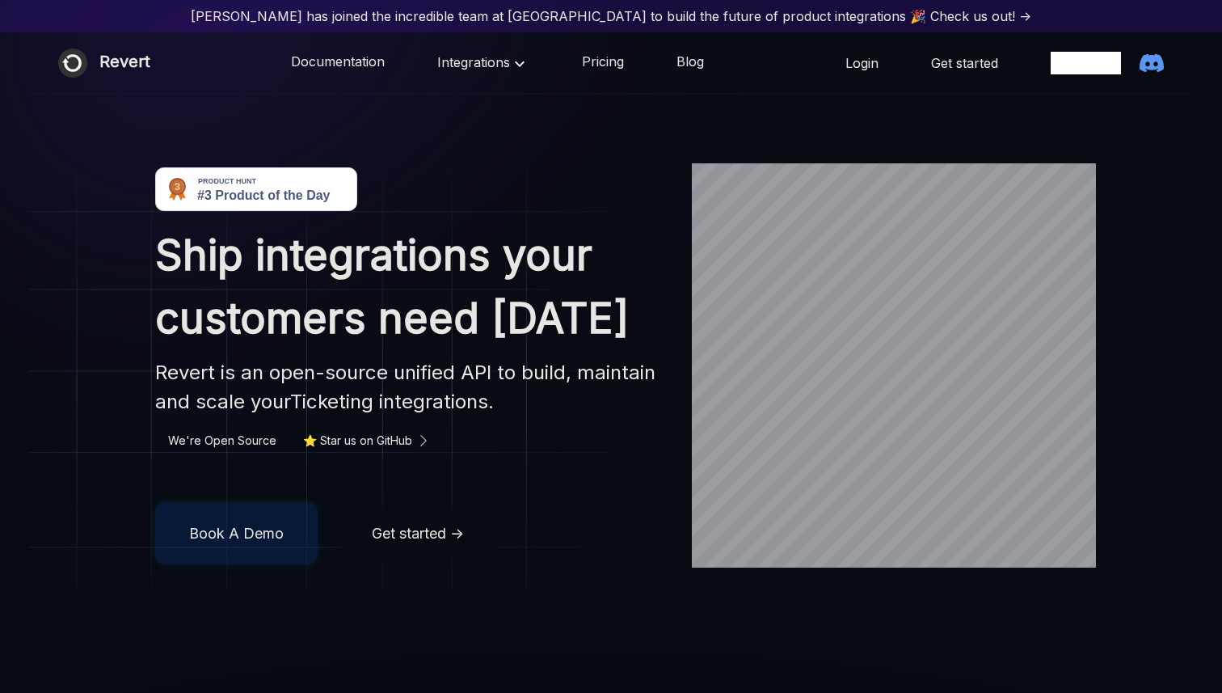
click at [611, 70] on link "Pricing" at bounding box center [603, 63] width 42 height 21
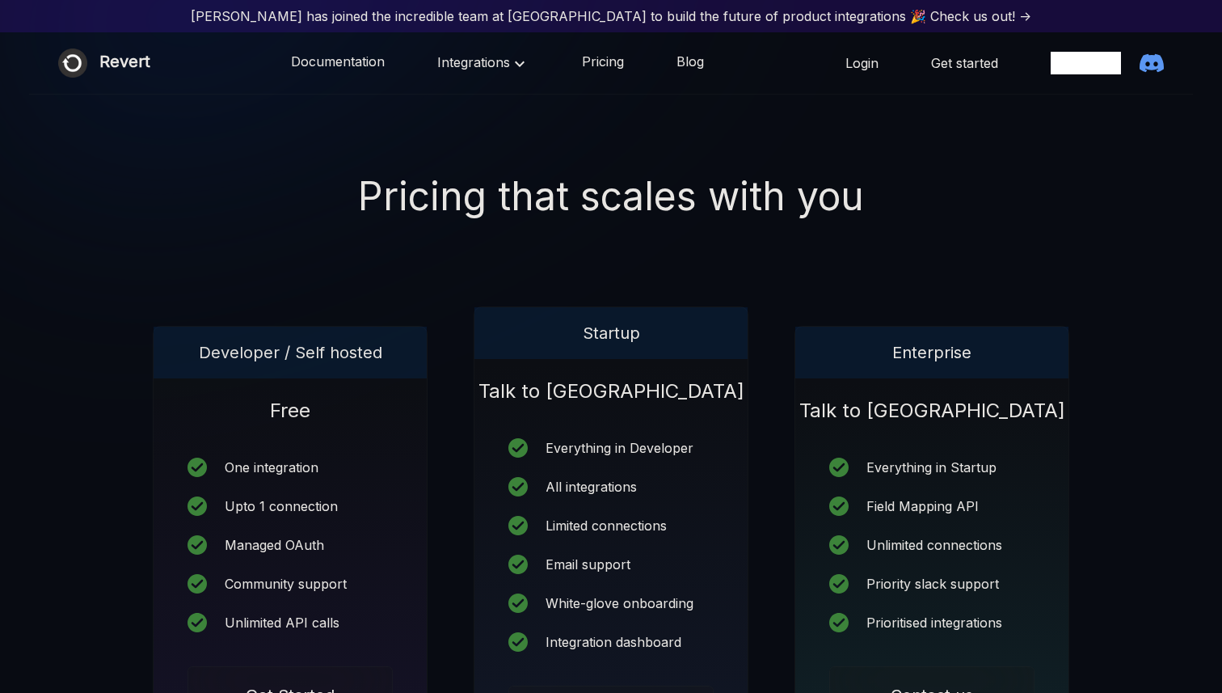
click at [482, 61] on span "Integrations" at bounding box center [483, 62] width 92 height 16
click at [498, 129] on link "TICKETING" at bounding box center [495, 136] width 115 height 32
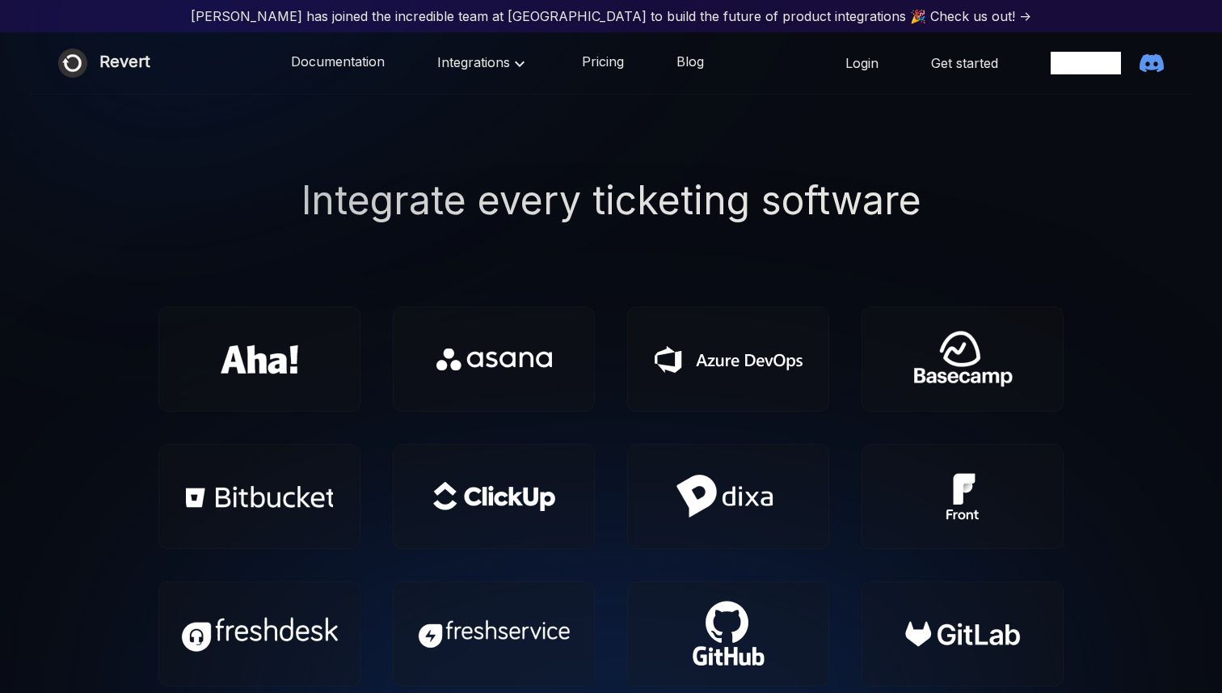
click at [510, 61] on icon at bounding box center [519, 63] width 19 height 19
click at [502, 158] on link "ACCOUNTING" at bounding box center [495, 168] width 115 height 32
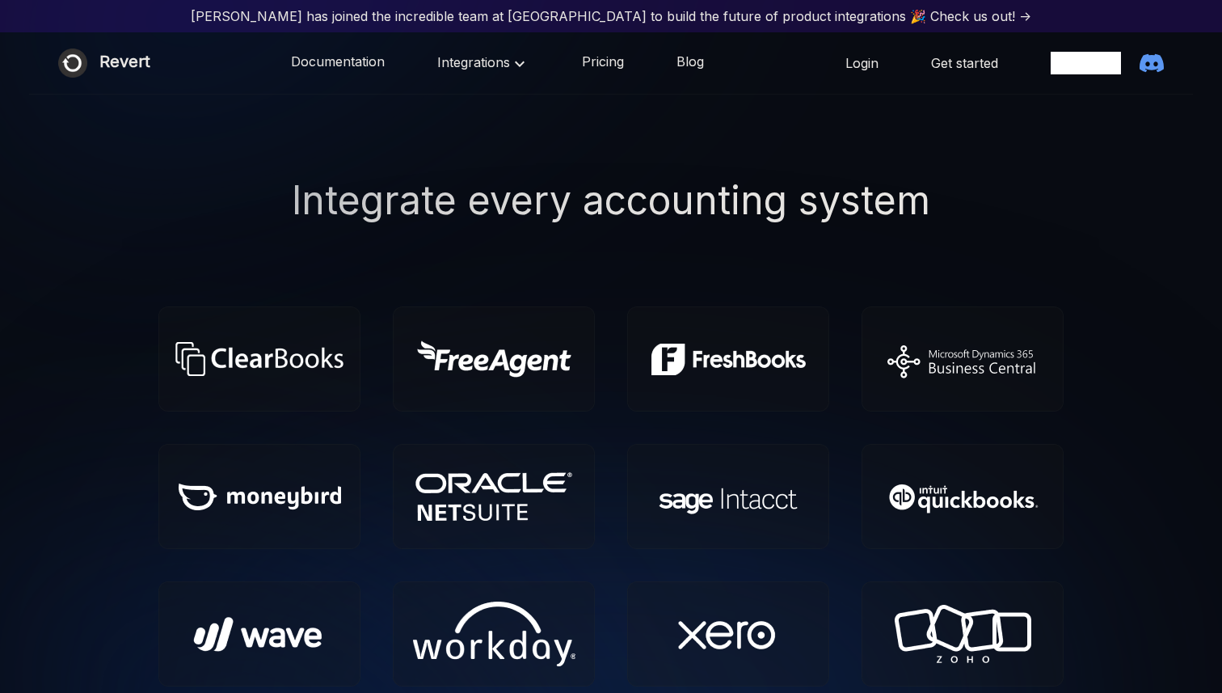
click at [491, 61] on span "Integrations" at bounding box center [483, 62] width 92 height 16
click at [493, 129] on link "TICKETING" at bounding box center [495, 136] width 115 height 32
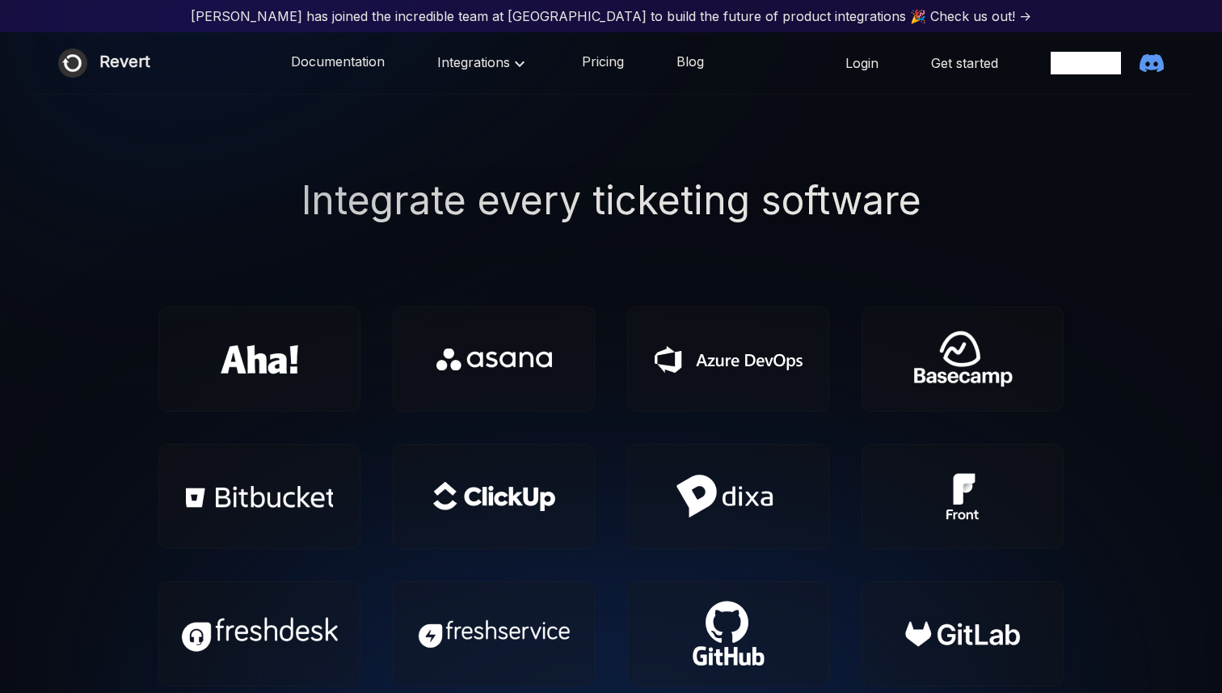
click at [503, 65] on span "Integrations" at bounding box center [483, 62] width 92 height 16
click at [499, 205] on link "STORAGE" at bounding box center [495, 200] width 115 height 32
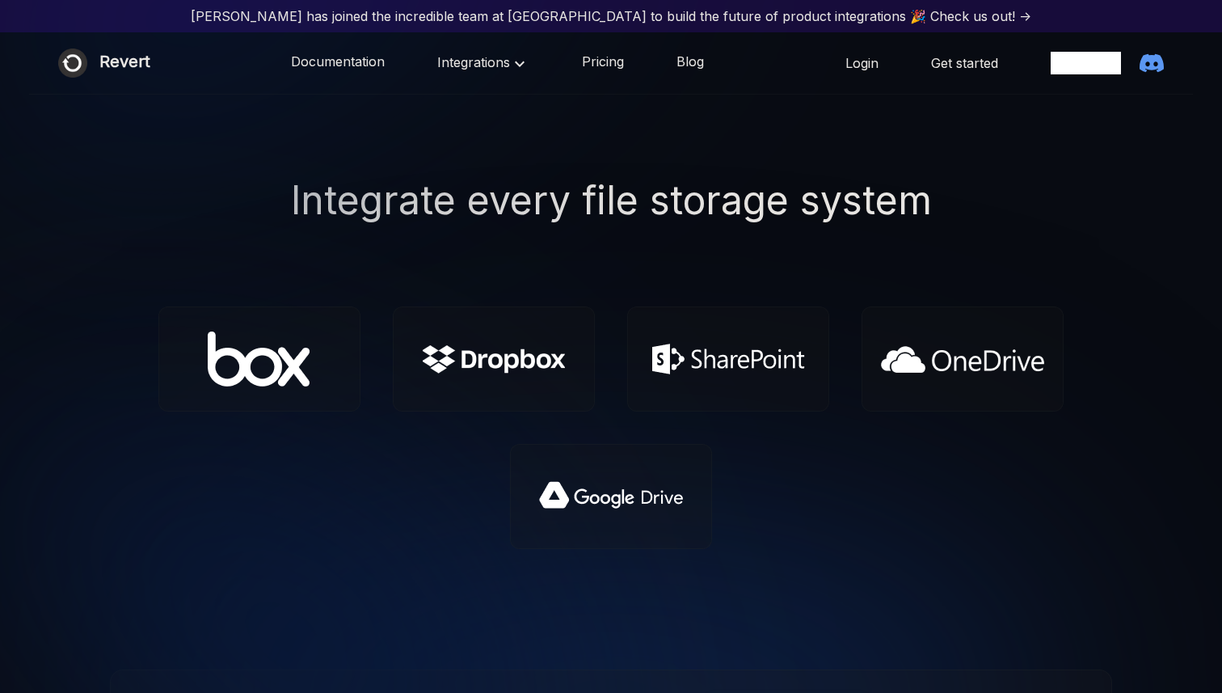
click at [501, 64] on span "Integrations" at bounding box center [483, 62] width 92 height 16
click at [495, 92] on link "CRM" at bounding box center [495, 103] width 115 height 32
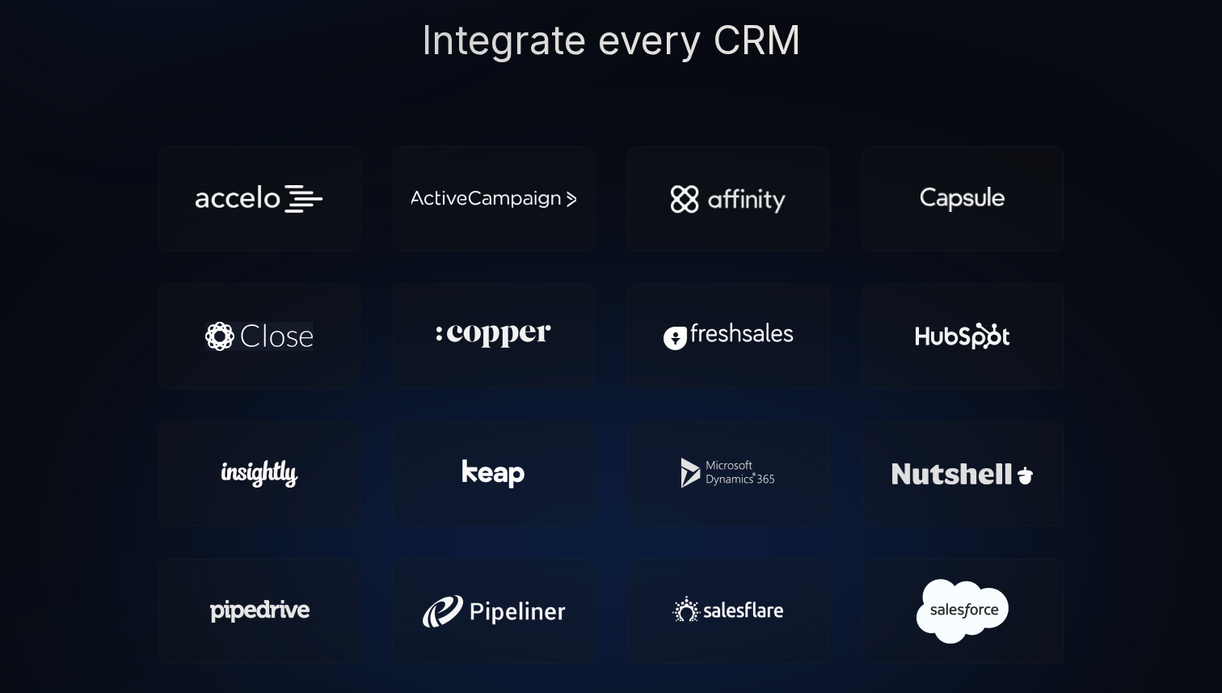
scroll to position [38, 0]
